Goal: Task Accomplishment & Management: Use online tool/utility

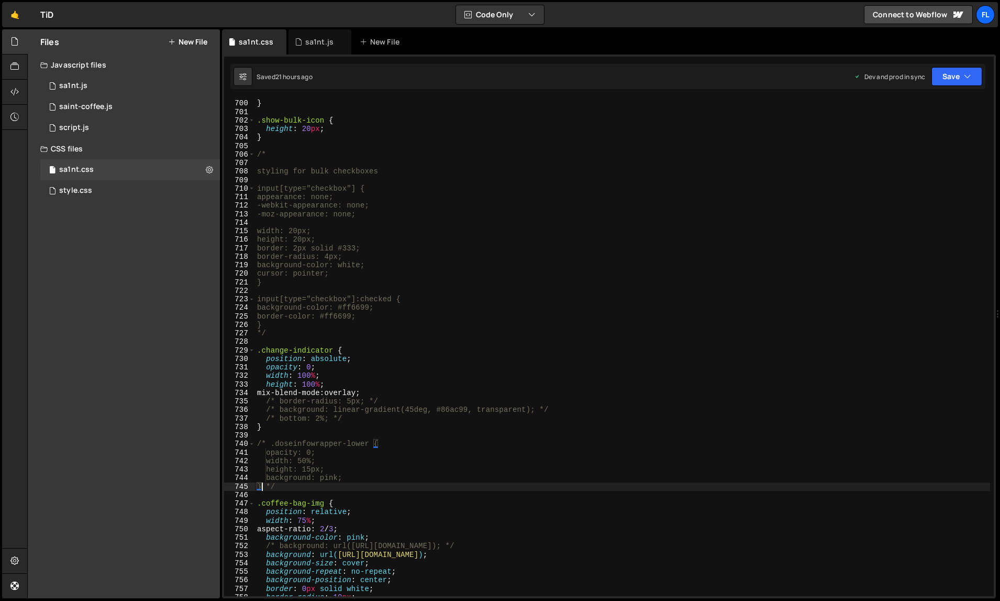
scroll to position [5966, 0]
click at [475, 423] on div "color : #d1a99f ; } .show-bulk-icon { height : 20 px ; } /* styling for bulk ch…" at bounding box center [623, 348] width 736 height 515
type textarea "}"
click at [323, 46] on div "sa1nt.js" at bounding box center [319, 42] width 28 height 10
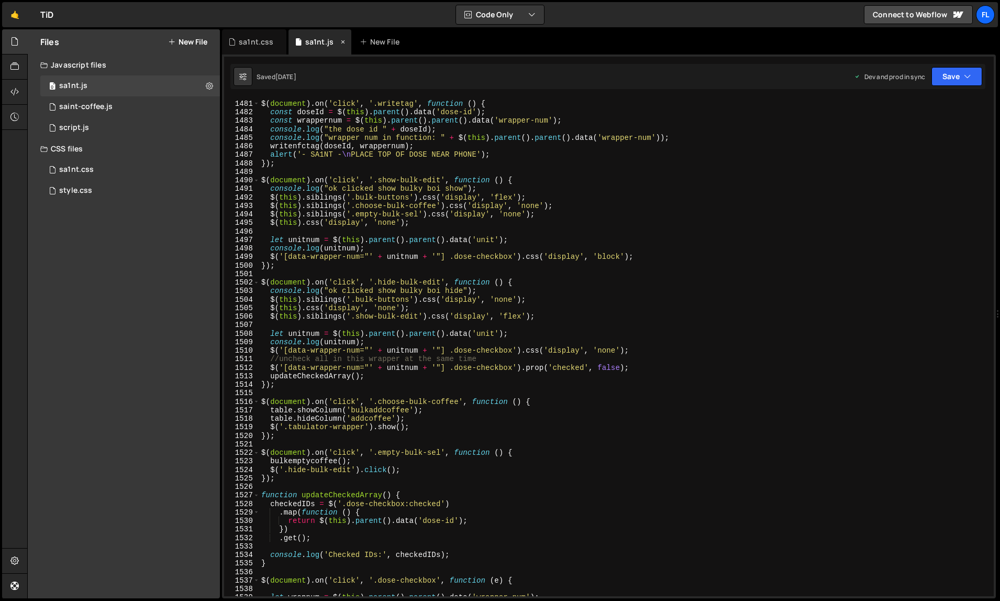
scroll to position [12961, 0]
click at [377, 147] on div "//NFC WRITE BUTTON $ ( document ) . on ( 'click' , '.writetag' , function ( ) {…" at bounding box center [625, 348] width 732 height 515
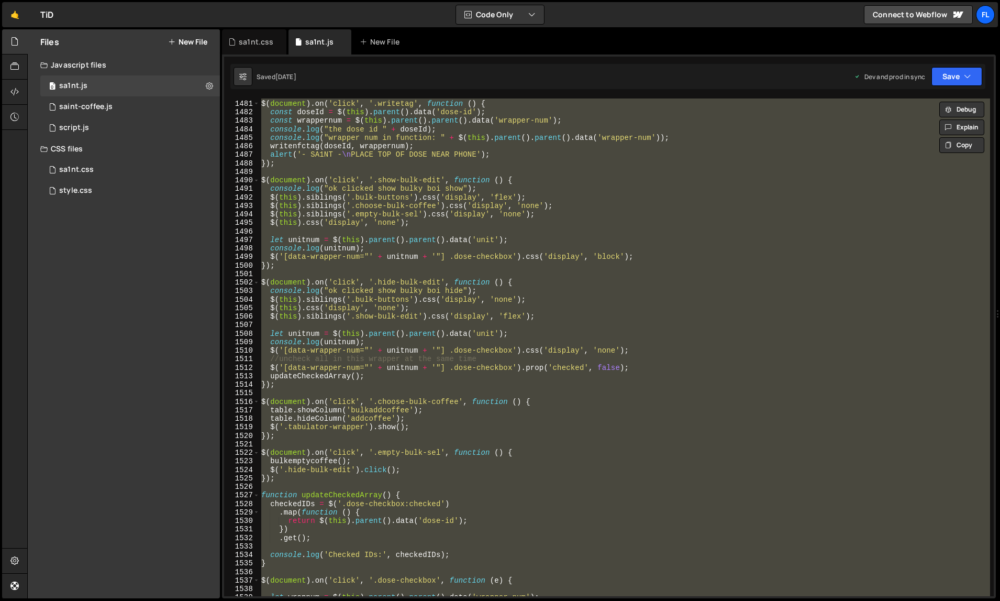
paste textarea
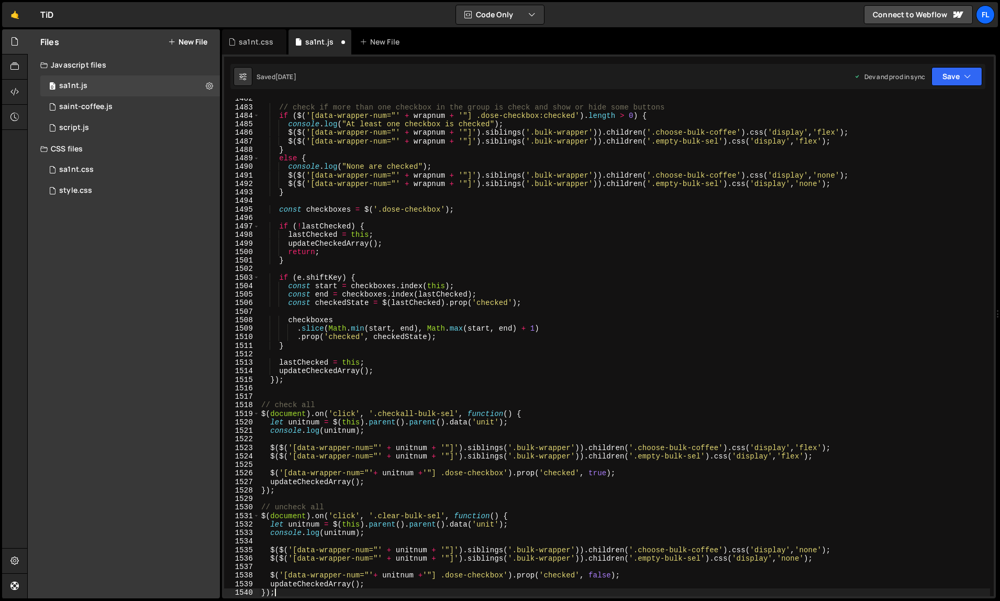
type textarea "let wrapnum = $(this).parent().parent().data('wrapper-num');"
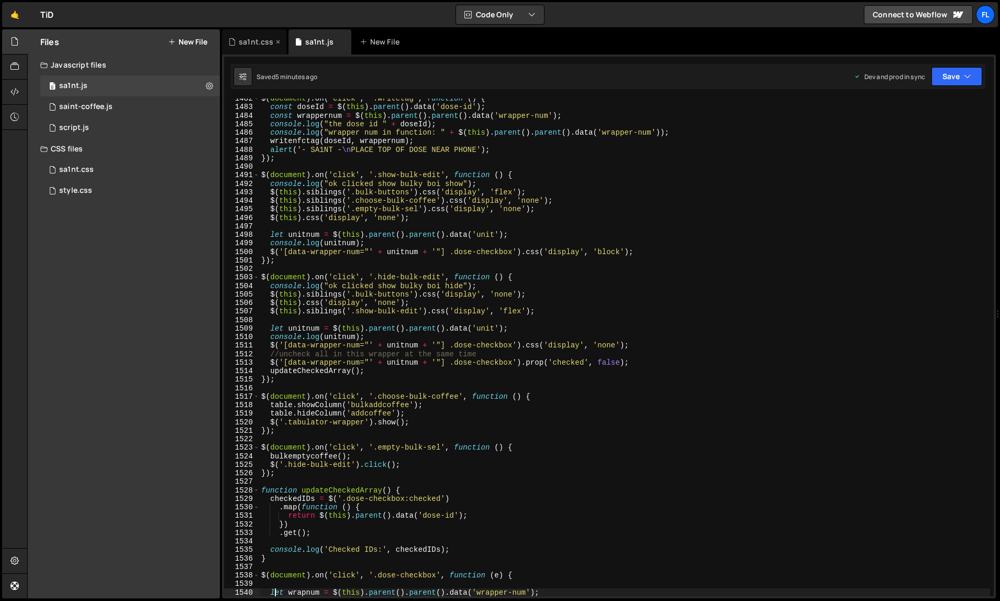
click at [254, 47] on div "sa1nt.css" at bounding box center [256, 42] width 35 height 10
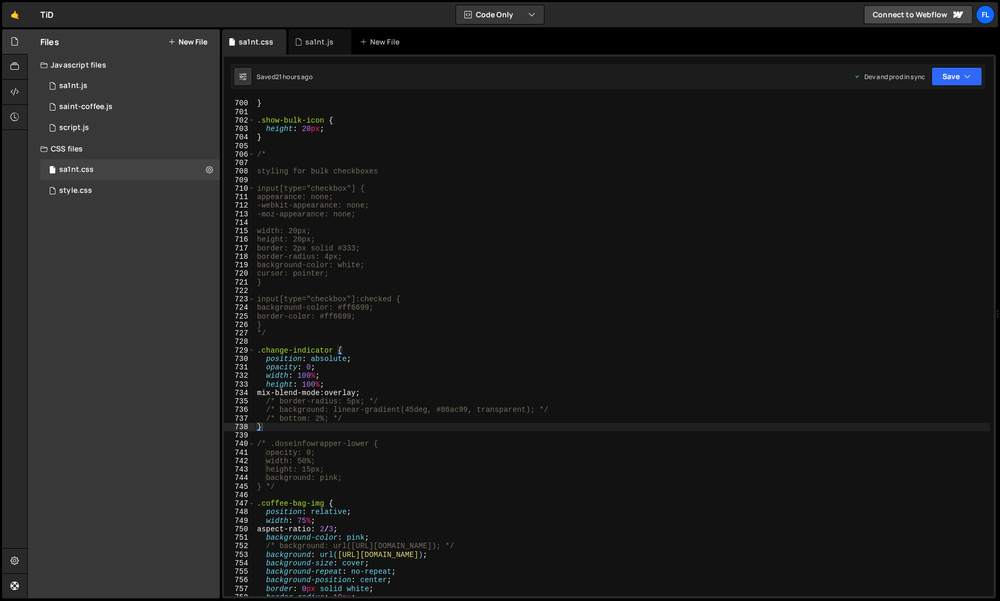
click at [414, 281] on div "color : #d1a99f ; } .show-bulk-icon { height : 20 px ; } /* styling for bulk ch…" at bounding box center [623, 348] width 736 height 515
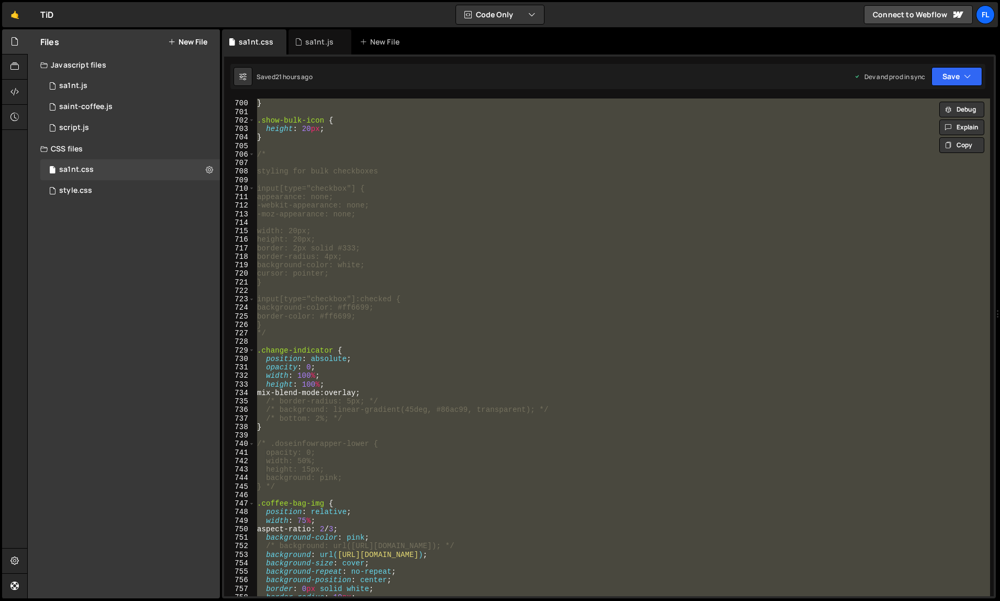
paste textarea
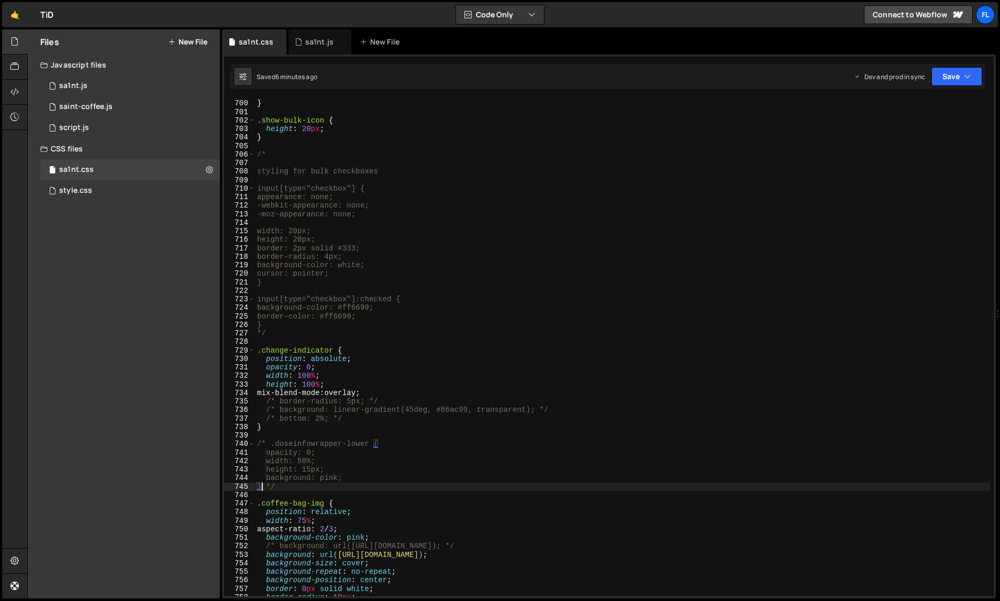
click at [474, 421] on div "color : #d1a99f ; } .show-bulk-icon { height : 20 px ; } /* styling for bulk ch…" at bounding box center [623, 348] width 736 height 515
type textarea "/* bottom: 2%; */"
click at [315, 45] on div "sa1nt.js" at bounding box center [319, 42] width 28 height 10
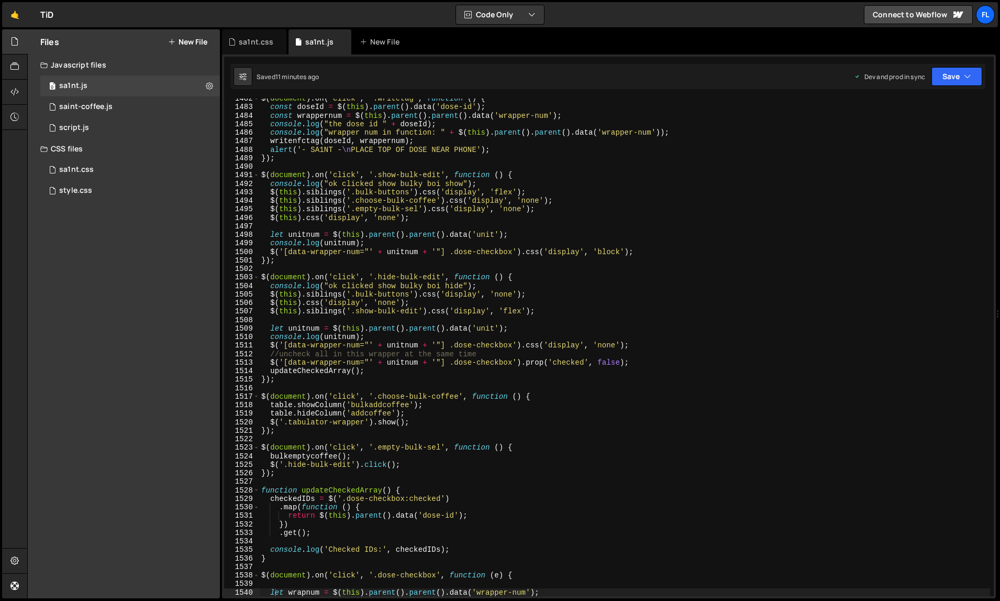
click at [431, 227] on div "$ ( document ) . on ( 'click' , '.writetag' , function ( ) { const doseId = $ (…" at bounding box center [625, 351] width 732 height 515
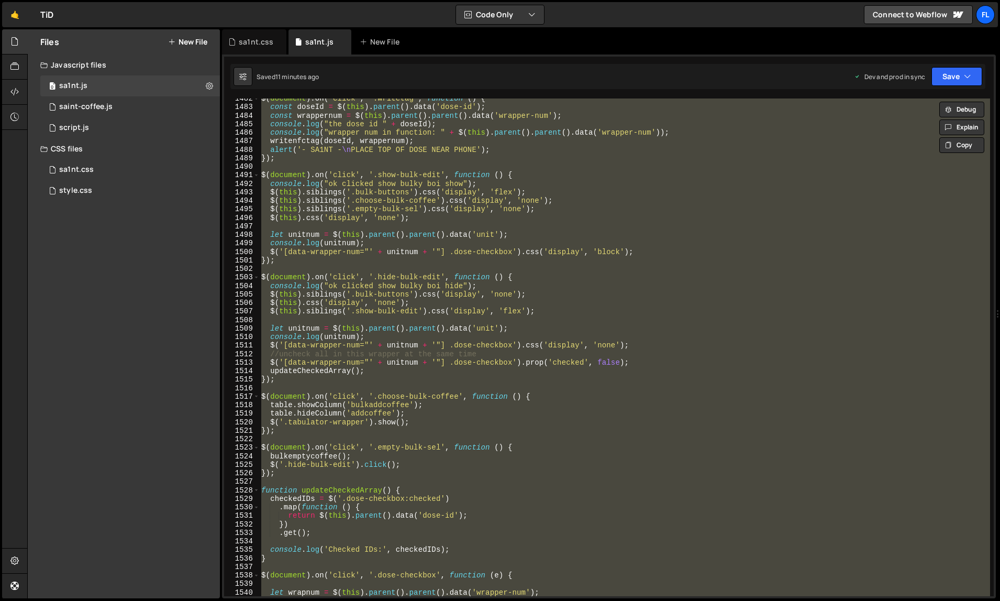
paste textarea
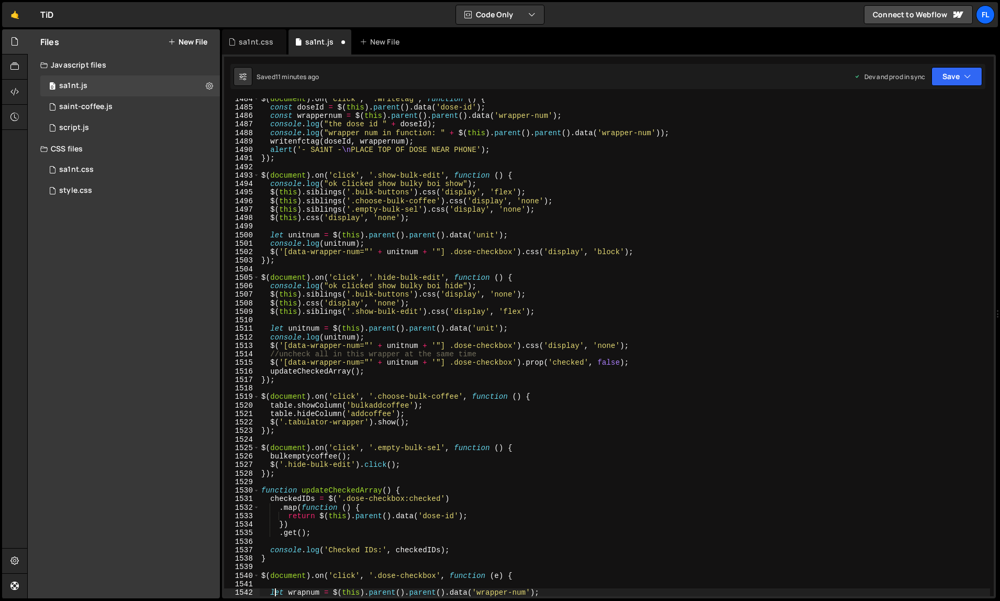
type textarea "let wrapnum = $(this).parent().parent().data('wrapper-num');"
